Goal: Task Accomplishment & Management: Manage account settings

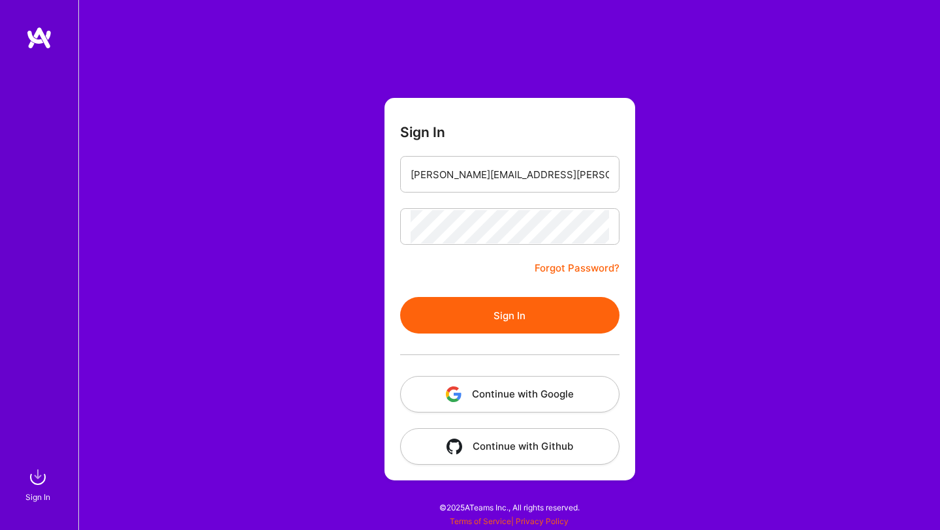
click at [562, 311] on button "Sign In" at bounding box center [509, 315] width 219 height 37
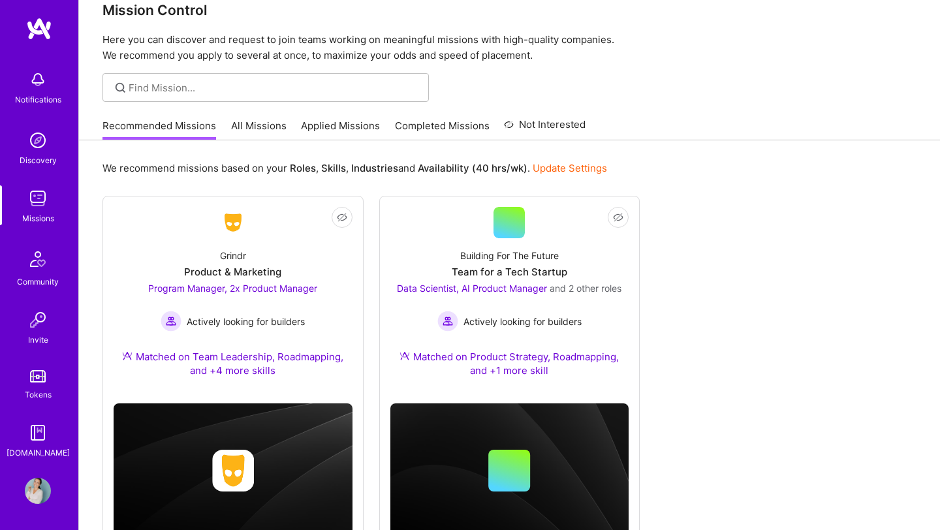
scroll to position [28, 0]
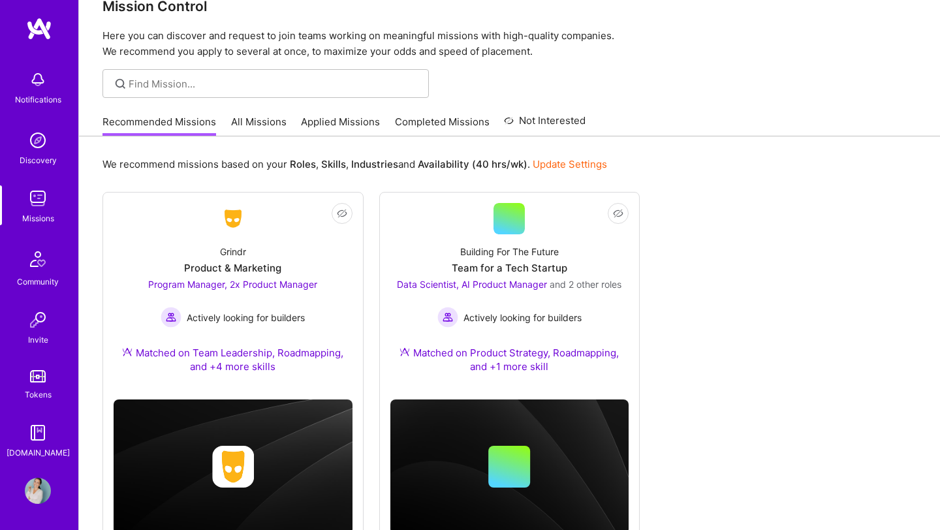
click at [42, 500] on img at bounding box center [38, 491] width 26 height 26
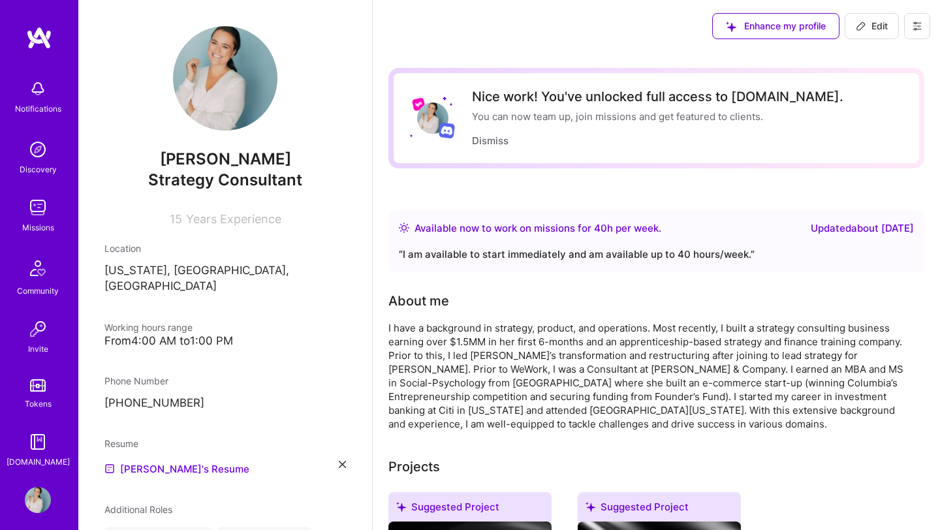
click at [40, 88] on img at bounding box center [38, 89] width 26 height 26
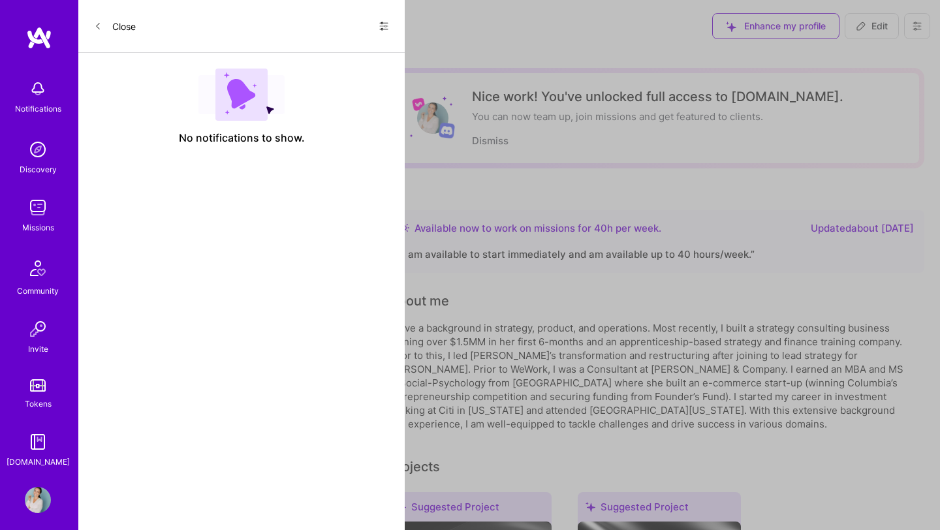
scroll to position [9, 0]
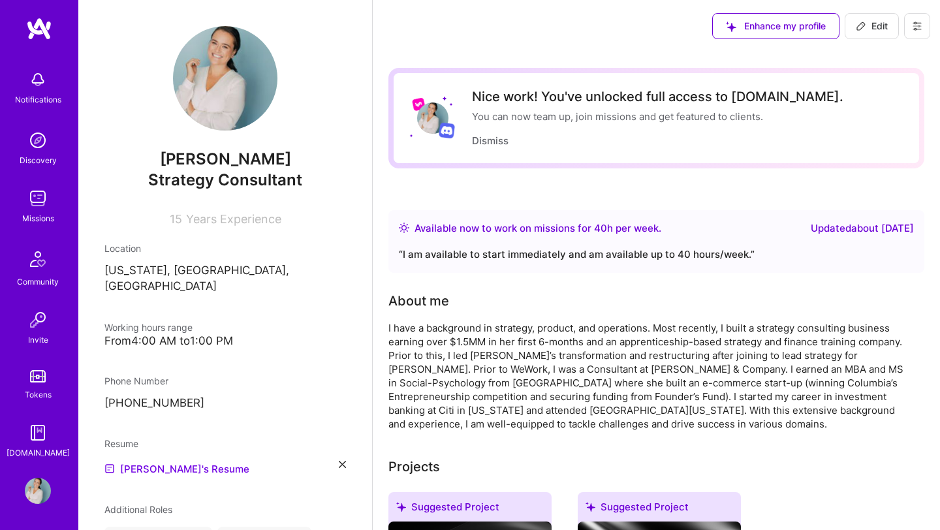
click at [918, 25] on icon at bounding box center [917, 26] width 8 height 2
click at [807, 27] on span "Enhance my profile" at bounding box center [776, 26] width 100 height 13
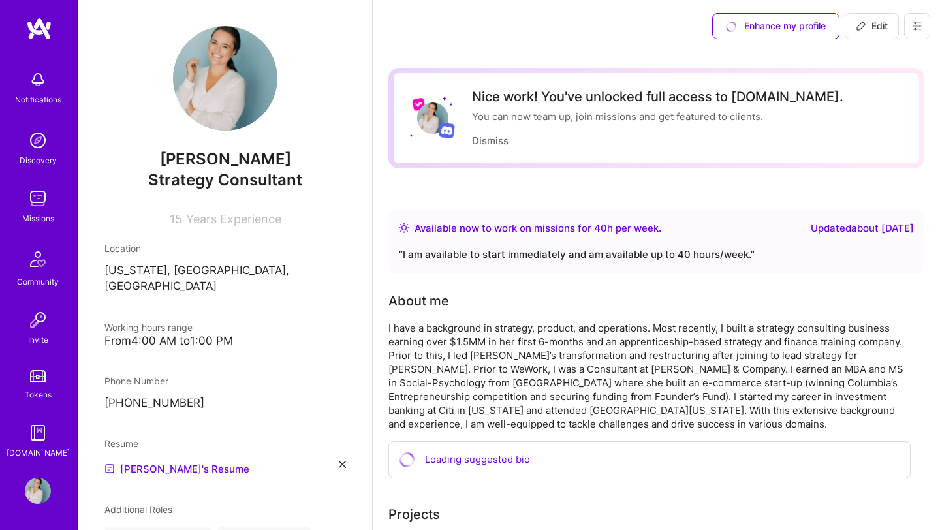
click at [914, 21] on icon at bounding box center [917, 26] width 10 height 10
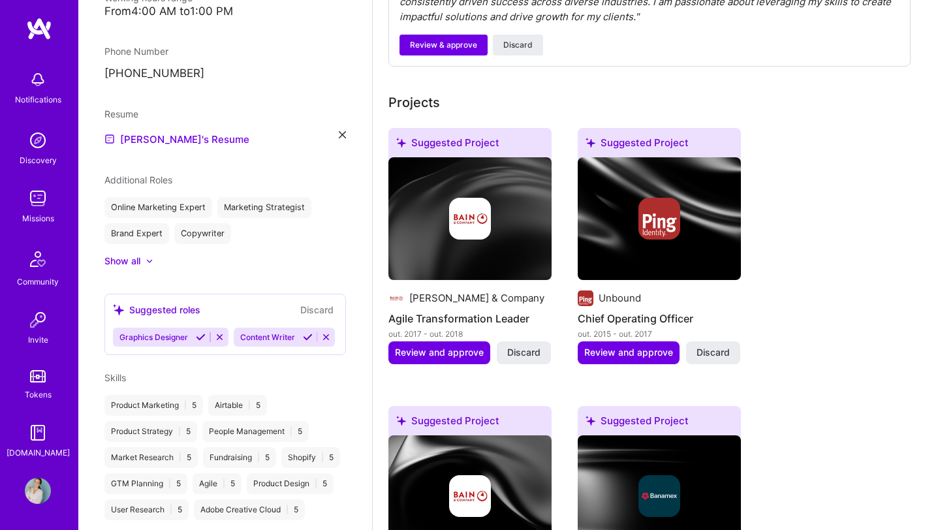
scroll to position [0, 0]
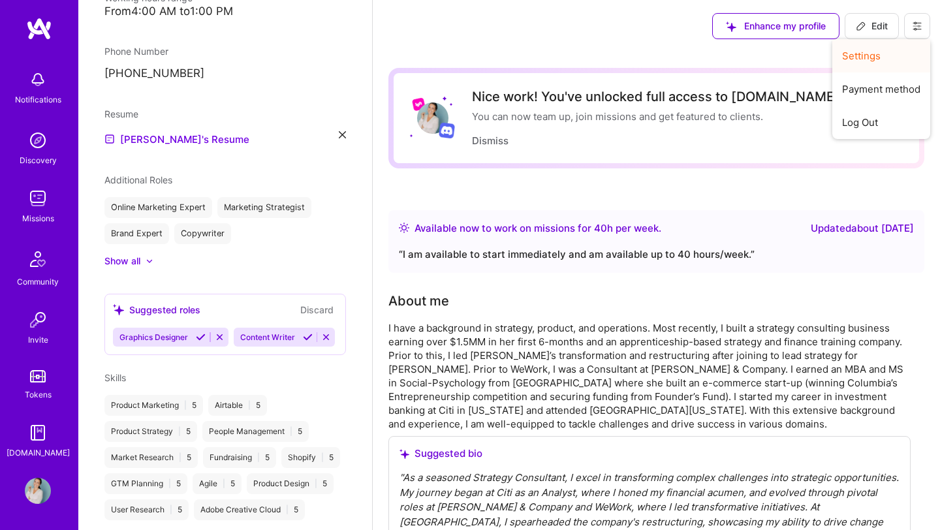
click at [872, 53] on button "Settings" at bounding box center [881, 55] width 98 height 33
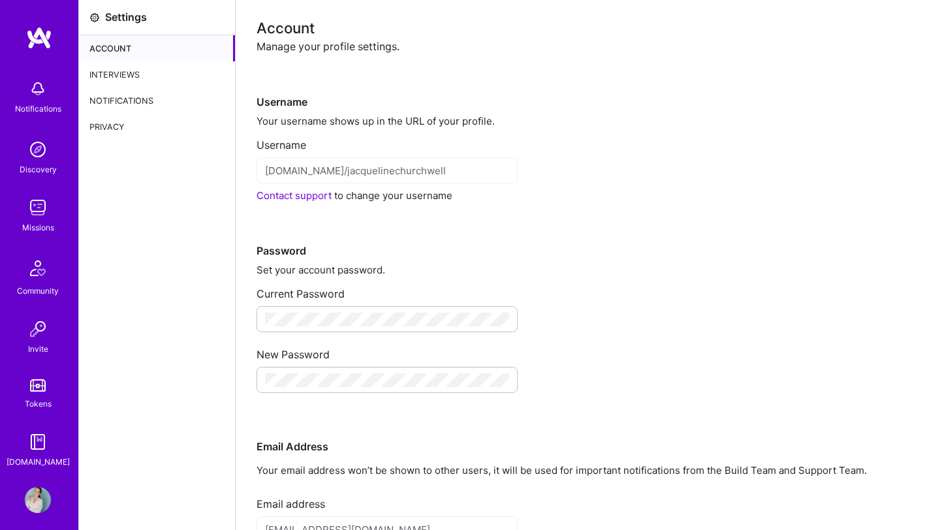
click at [134, 107] on div "Notifications" at bounding box center [157, 100] width 156 height 26
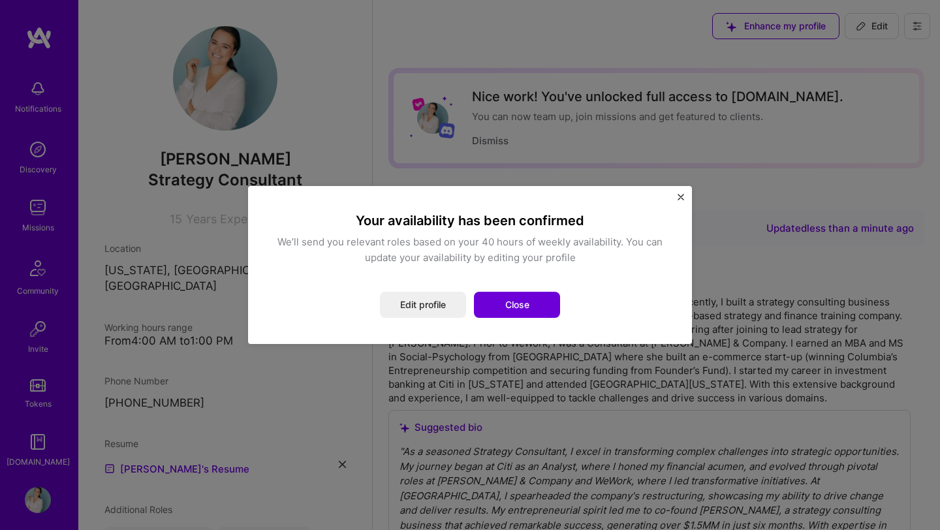
click at [510, 299] on button "Close" at bounding box center [517, 305] width 86 height 26
